Goal: Information Seeking & Learning: Learn about a topic

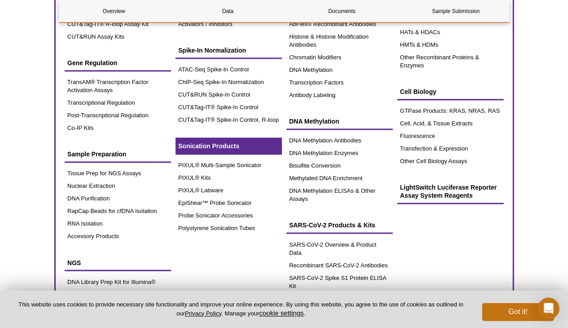
scroll to position [108, 0]
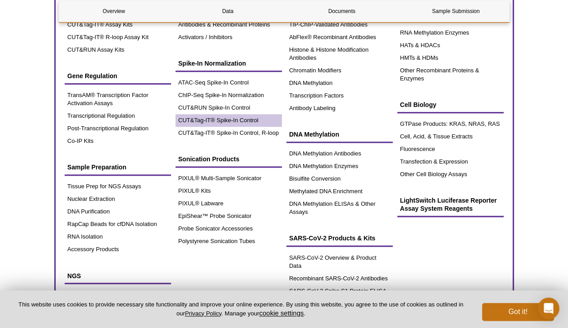
click at [185, 115] on link "CUT&Tag-IT® Spike-In Control" at bounding box center [228, 120] width 106 height 13
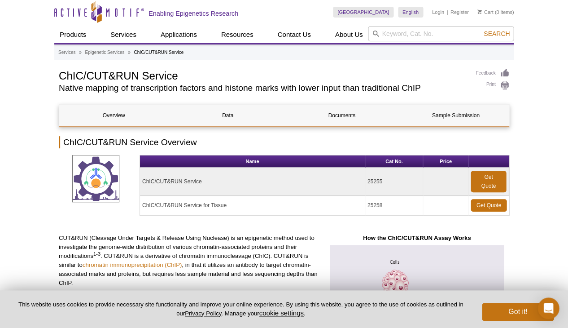
scroll to position [49, 0]
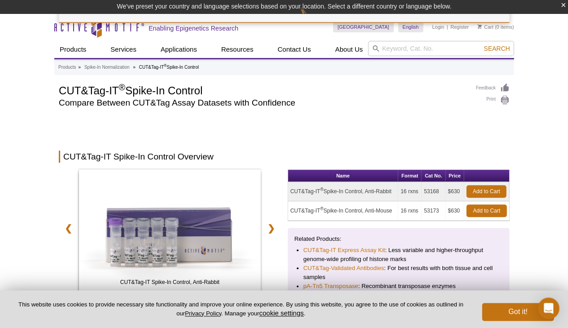
scroll to position [113, 0]
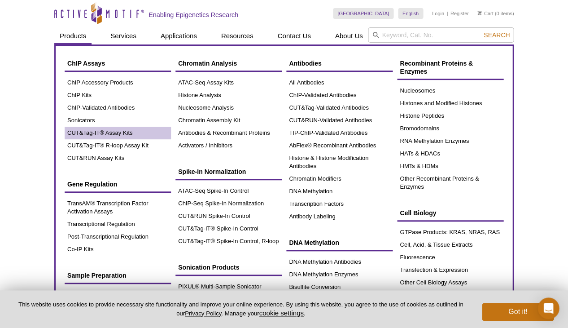
click at [88, 127] on link "CUT&Tag-IT® Assay Kits" at bounding box center [118, 133] width 106 height 13
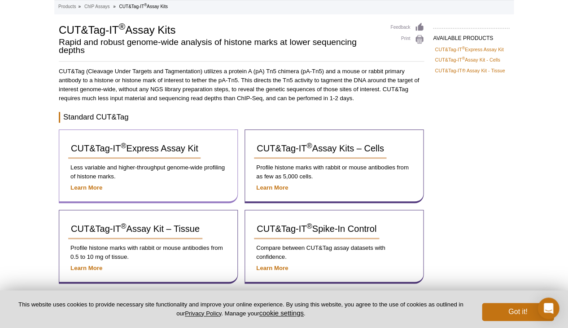
scroll to position [60, 0]
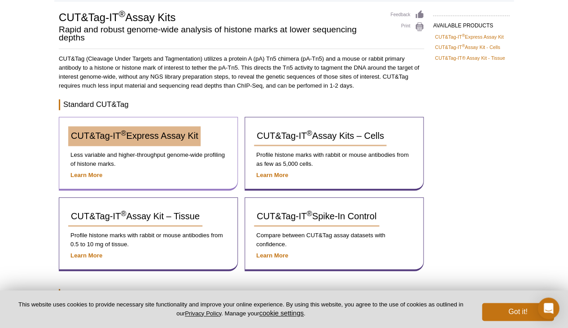
click at [145, 132] on span "CUT&Tag-IT ® Express Assay Kit" at bounding box center [134, 136] width 127 height 10
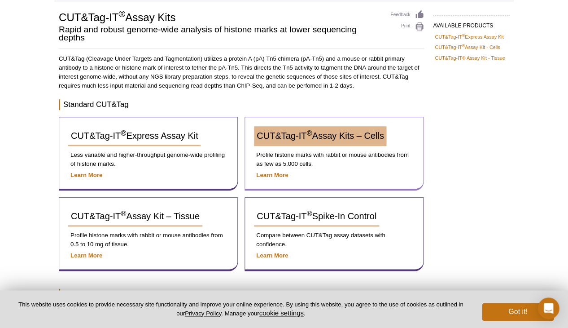
click at [332, 136] on span "CUT&Tag-IT ® Assay Kits – Cells" at bounding box center [320, 136] width 127 height 10
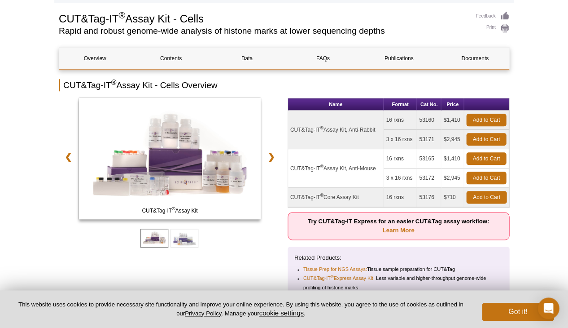
scroll to position [123, 0]
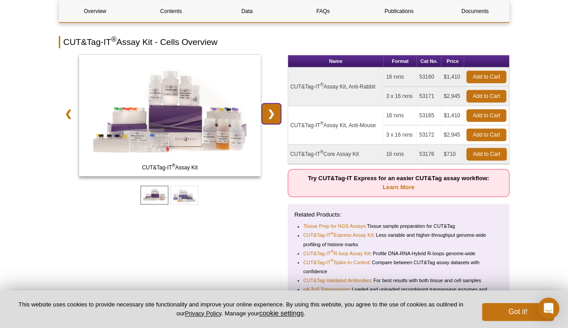
click at [274, 109] on link "❯" at bounding box center [271, 113] width 19 height 21
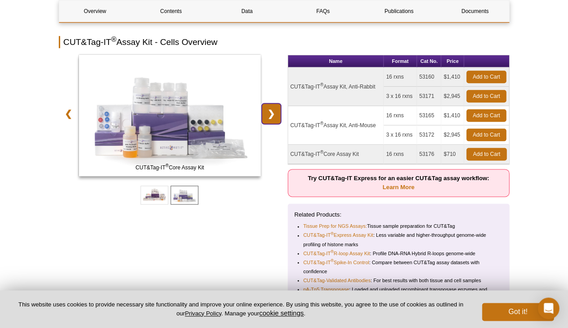
click at [275, 109] on link "❯" at bounding box center [271, 113] width 19 height 21
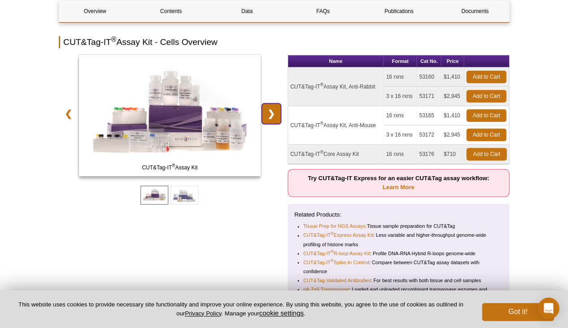
click at [275, 109] on link "❯" at bounding box center [271, 113] width 19 height 21
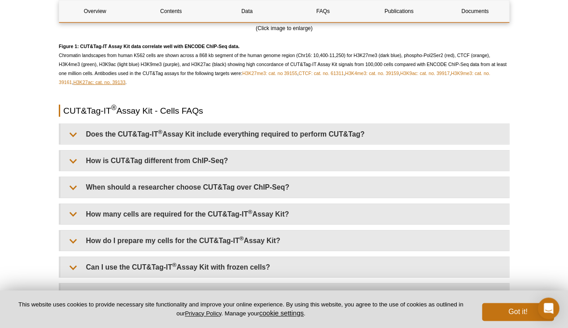
scroll to position [1941, 0]
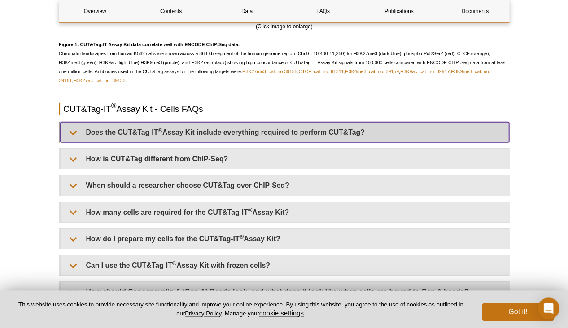
click at [70, 141] on summary "Does the CUT&Tag-IT ® Assay Kit include everything required to perform CUT&Tag?" at bounding box center [285, 132] width 448 height 20
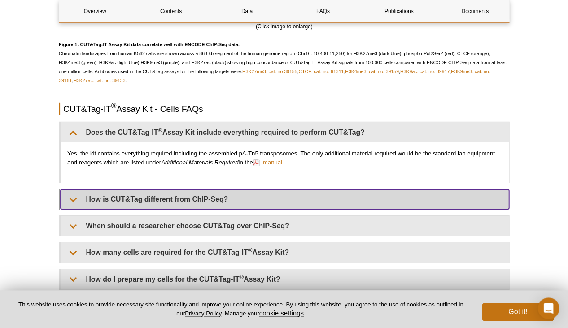
click at [70, 208] on summary "How is CUT&Tag different from ChIP-Seq?" at bounding box center [285, 199] width 448 height 20
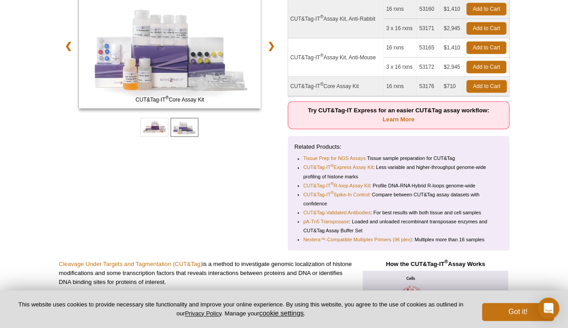
scroll to position [0, 0]
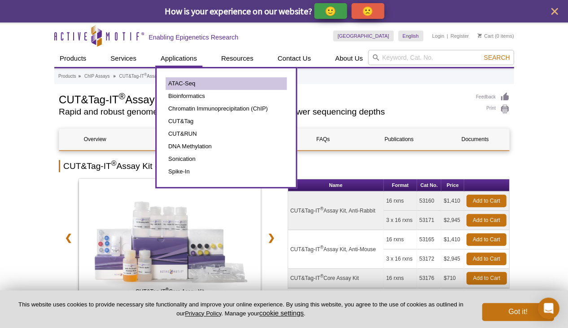
click at [178, 79] on link "ATAC-Seq" at bounding box center [226, 83] width 121 height 13
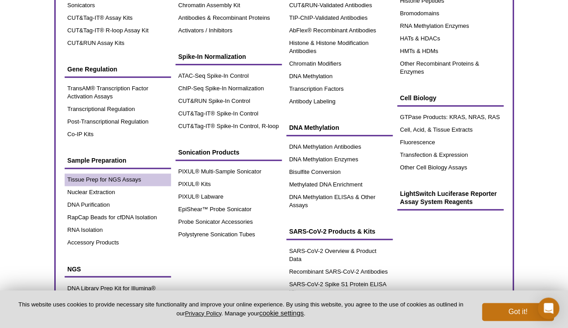
scroll to position [117, 0]
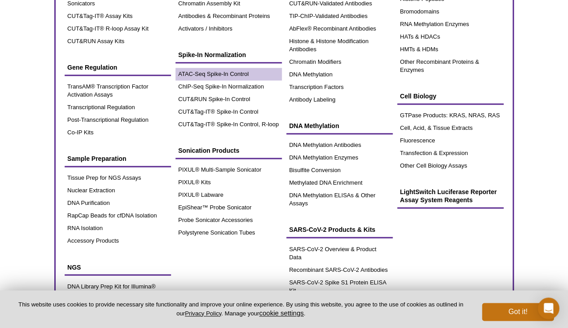
click at [203, 72] on link "ATAC-Seq Spike-In Control" at bounding box center [228, 74] width 106 height 13
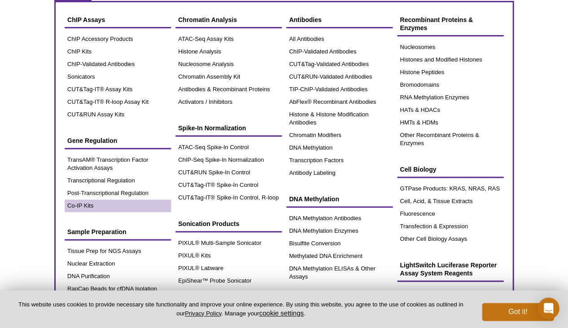
scroll to position [28, 0]
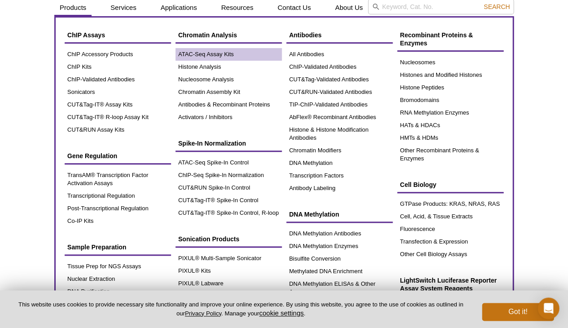
click at [200, 52] on link "ATAC-Seq Assay Kits" at bounding box center [228, 54] width 106 height 13
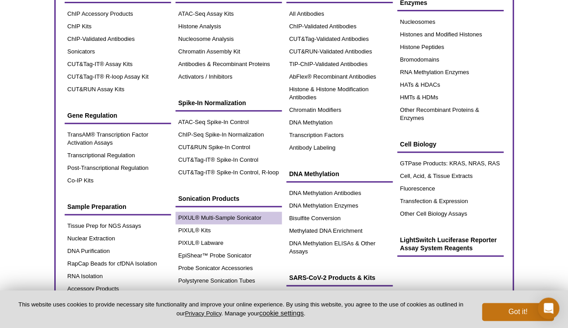
scroll to position [0, 0]
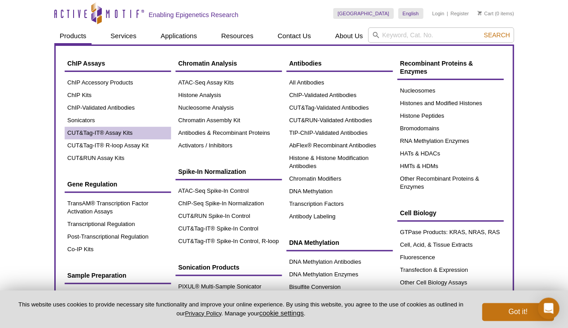
click at [92, 131] on link "CUT&Tag-IT® Assay Kits" at bounding box center [118, 133] width 106 height 13
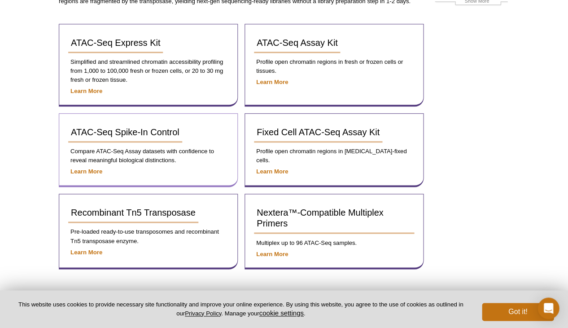
scroll to position [112, 0]
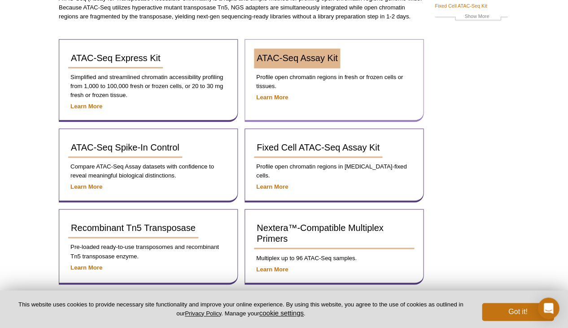
click at [302, 61] on span "ATAC-Seq Assay Kit" at bounding box center [297, 58] width 81 height 10
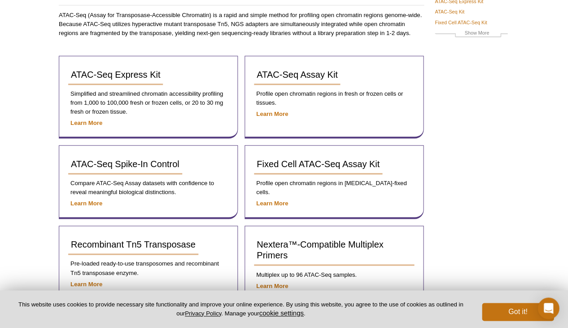
scroll to position [0, 0]
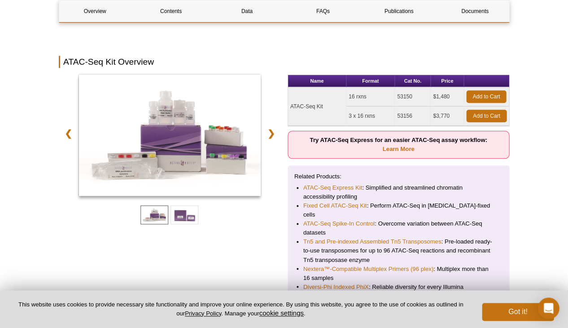
scroll to position [118, 0]
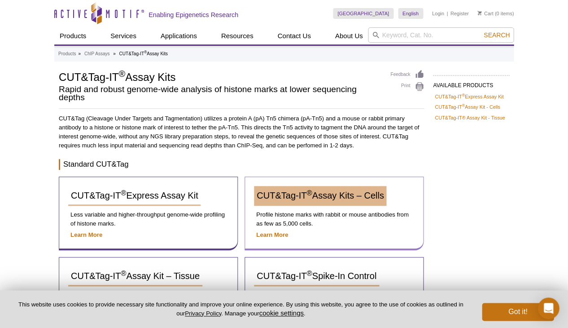
click at [319, 201] on link "CUT&Tag-IT ® Assay Kits – Cells" at bounding box center [320, 196] width 132 height 20
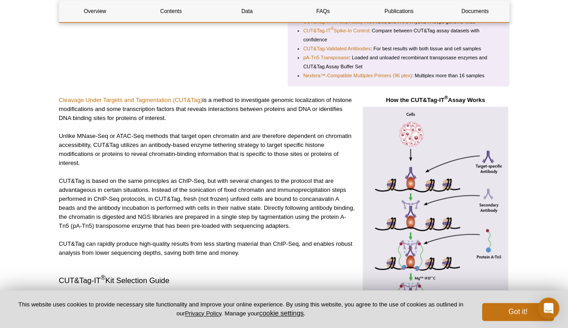
scroll to position [365, 0]
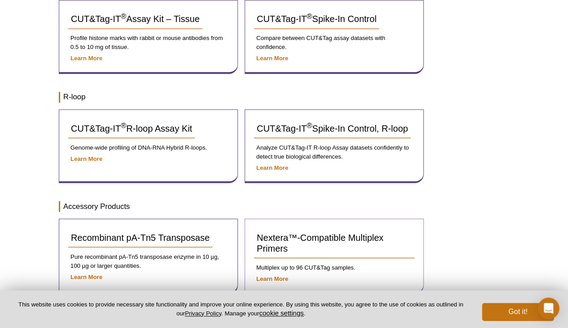
scroll to position [335, 0]
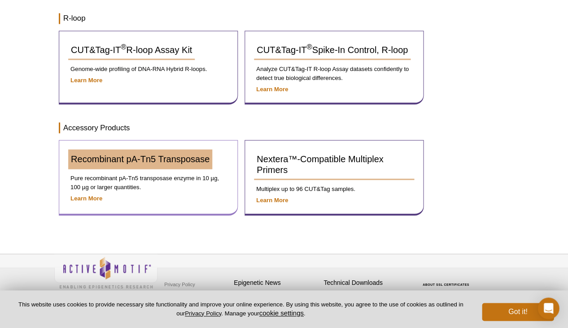
click at [104, 149] on link "Recombinant pA-Tn5 Transposase" at bounding box center [140, 159] width 144 height 20
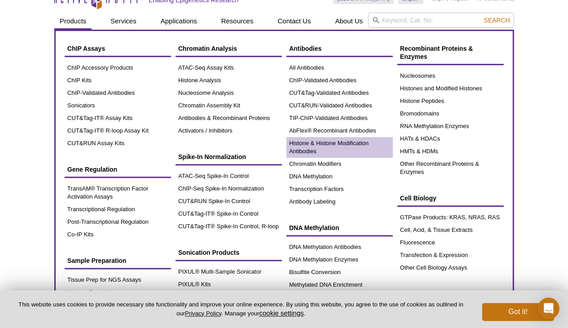
scroll to position [39, 0]
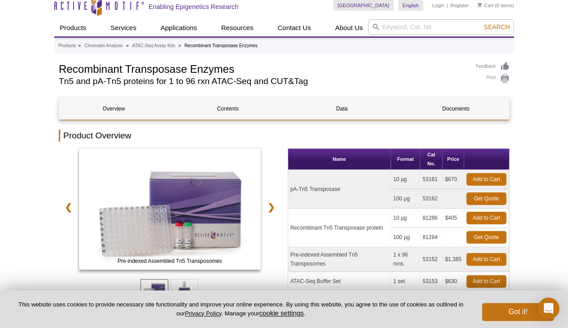
scroll to position [18, 0]
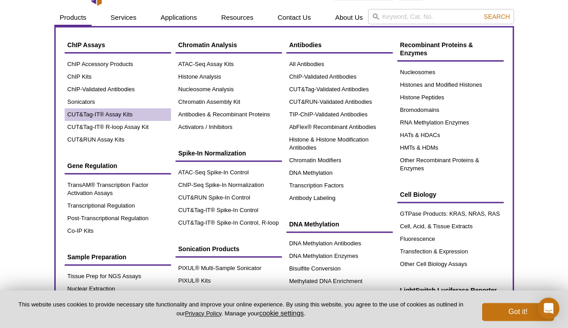
click at [97, 114] on link "CUT&Tag-IT® Assay Kits" at bounding box center [118, 114] width 106 height 13
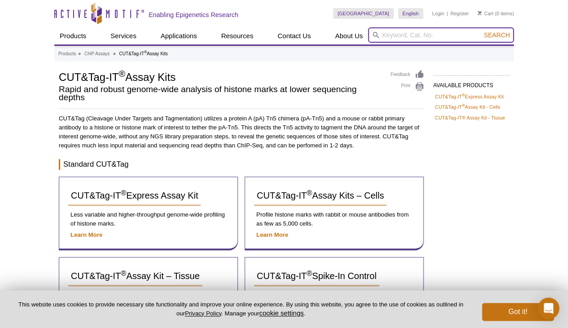
click at [382, 40] on input "search" at bounding box center [441, 34] width 146 height 15
type input "rna spike in"
click at [497, 35] on button "Search" at bounding box center [496, 35] width 31 height 8
